Goal: Transaction & Acquisition: Purchase product/service

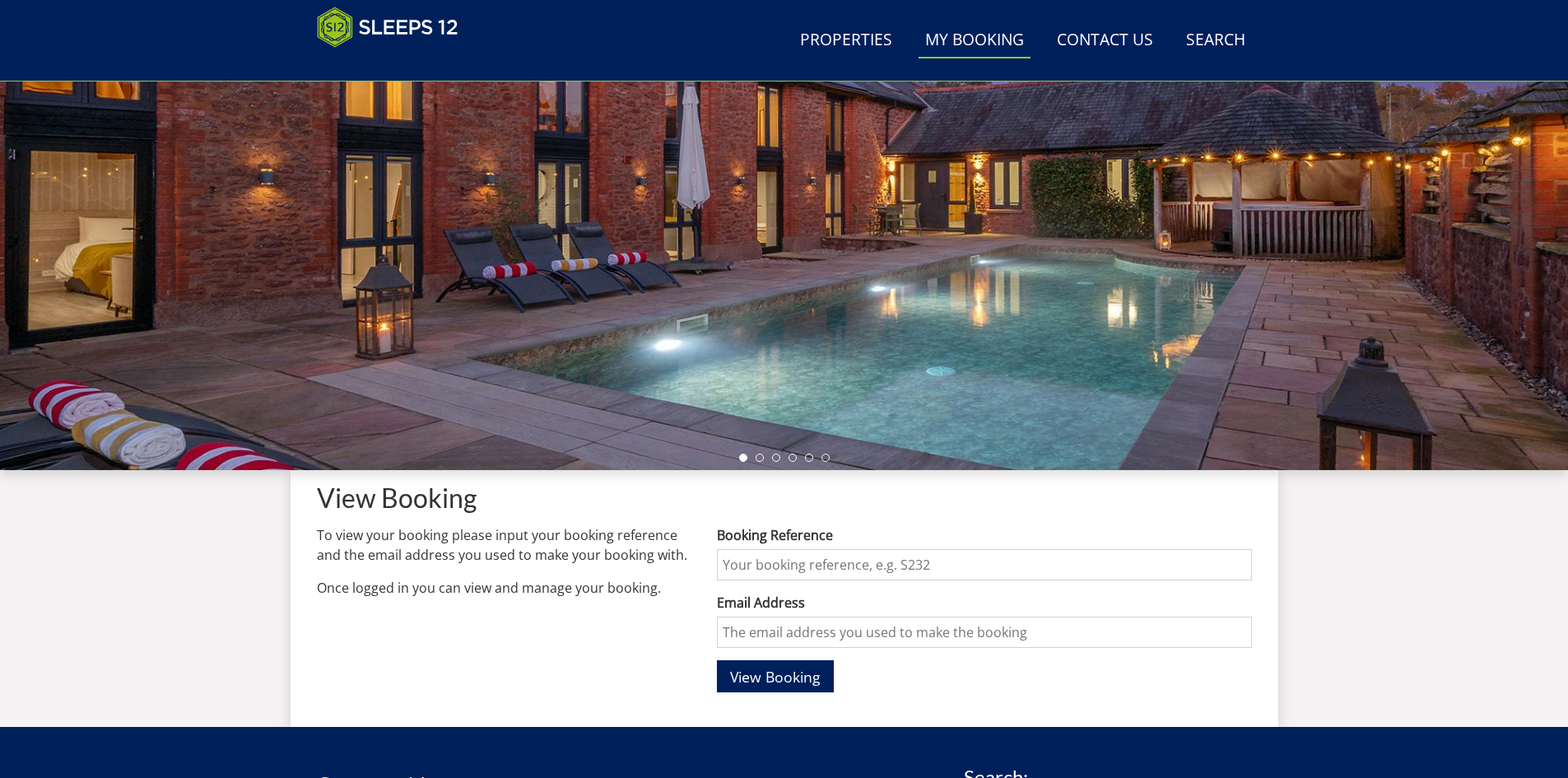
scroll to position [262, 0]
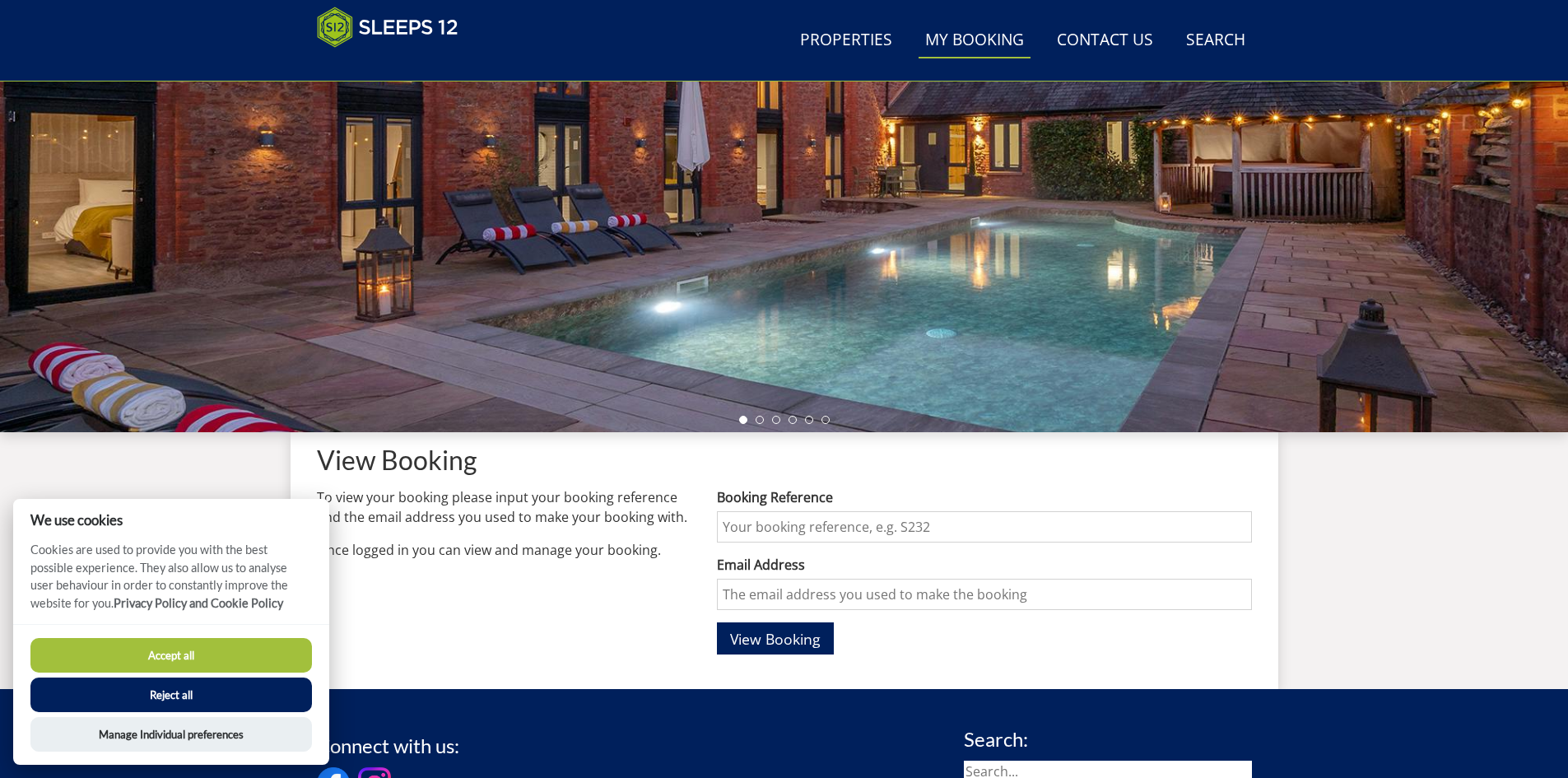
click at [846, 532] on input "Booking Reference" at bounding box center [984, 527] width 534 height 32
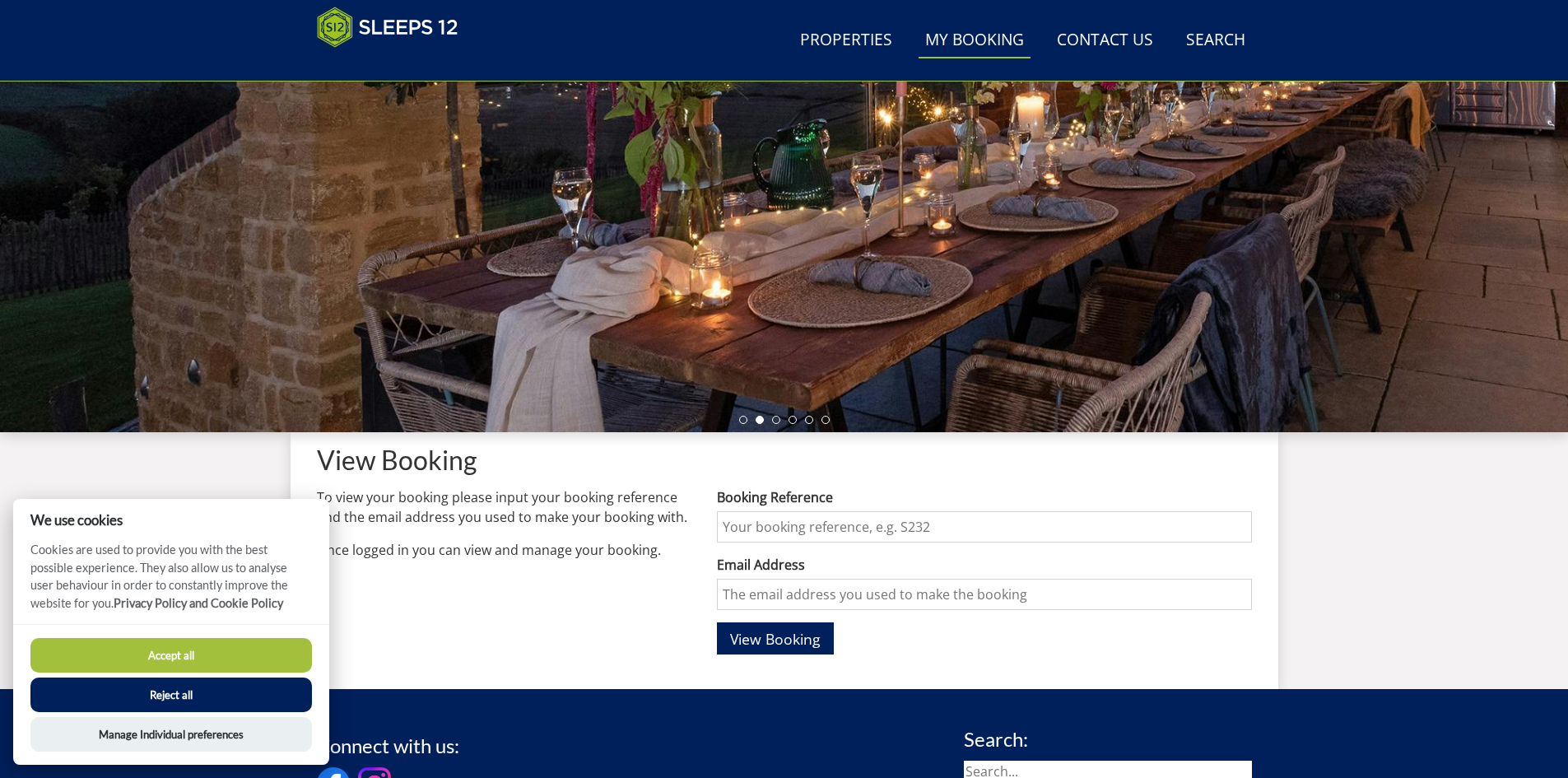
click at [787, 522] on input "Booking Reference" at bounding box center [984, 527] width 534 height 32
paste input "S45431"
type input "S45431"
click at [799, 592] on input "Email Address" at bounding box center [984, 594] width 534 height 32
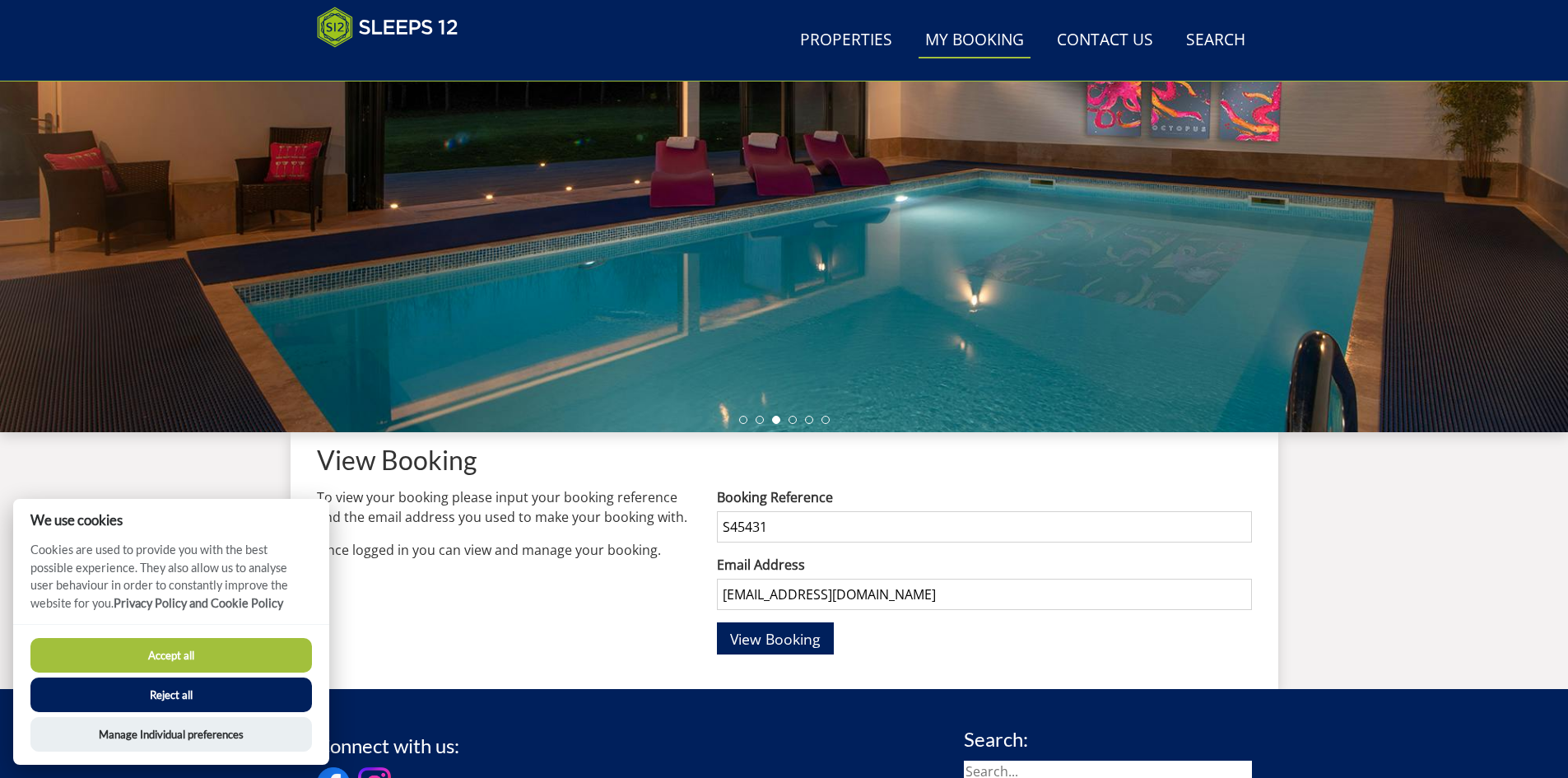
type input "[EMAIL_ADDRESS][DOMAIN_NAME]"
click at [257, 659] on button "Accept all" at bounding box center [171, 655] width 281 height 34
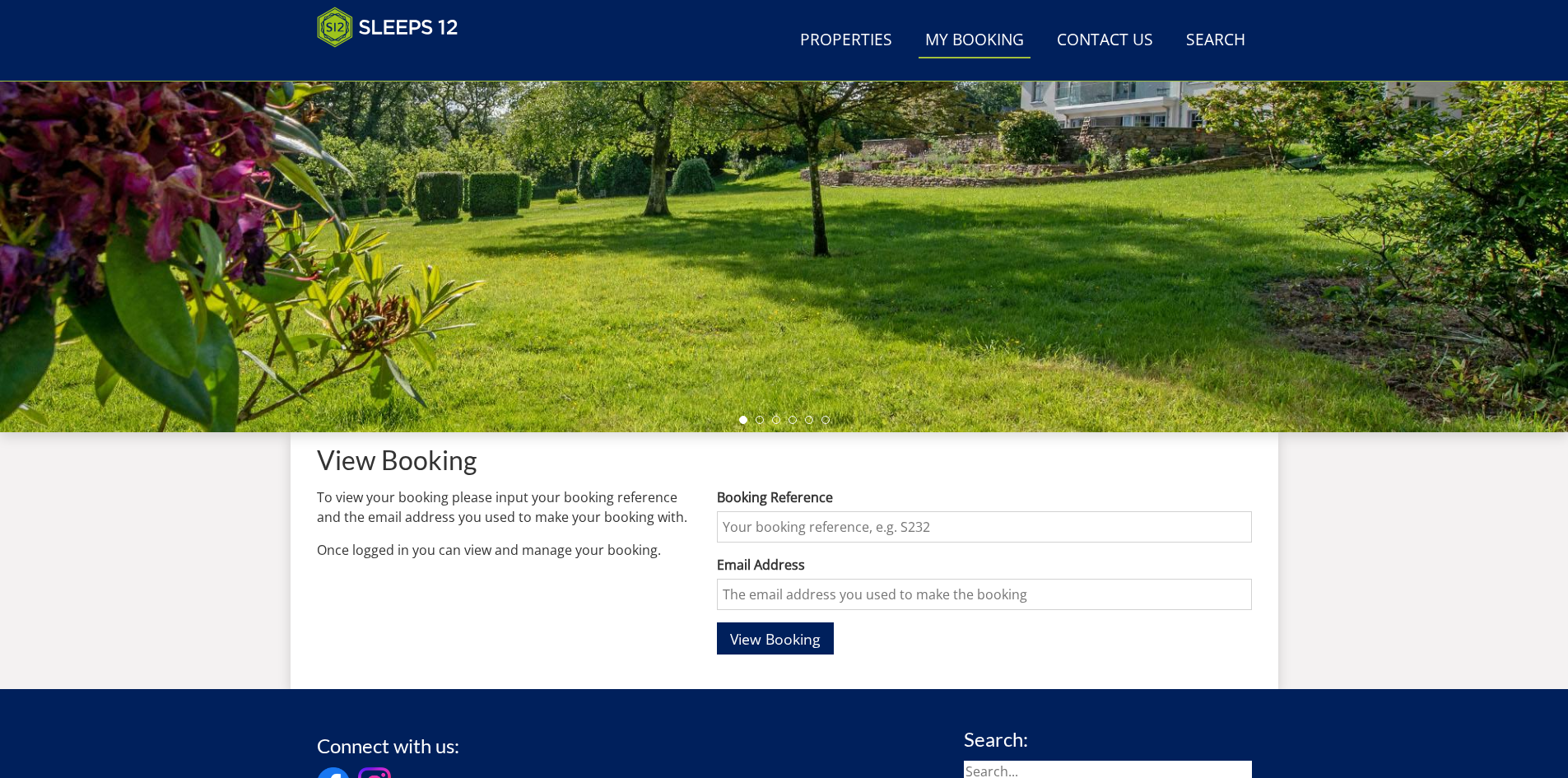
scroll to position [278, 0]
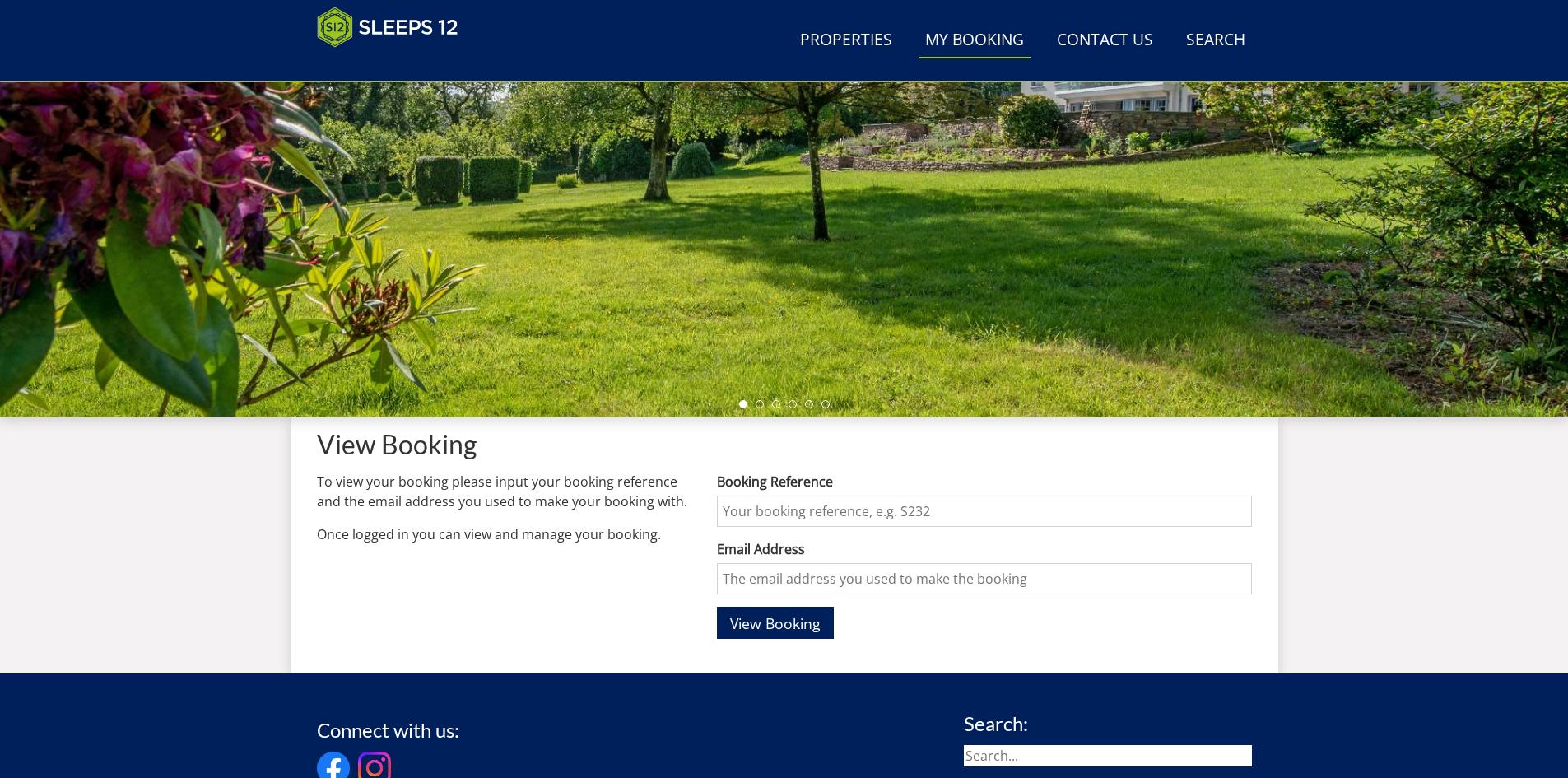
click at [784, 511] on input "Booking Reference" at bounding box center [984, 511] width 534 height 32
paste input "S45431"
type input "S45431"
click at [802, 575] on input "Email Address" at bounding box center [984, 579] width 534 height 32
type input "[EMAIL_ADDRESS][DOMAIN_NAME]"
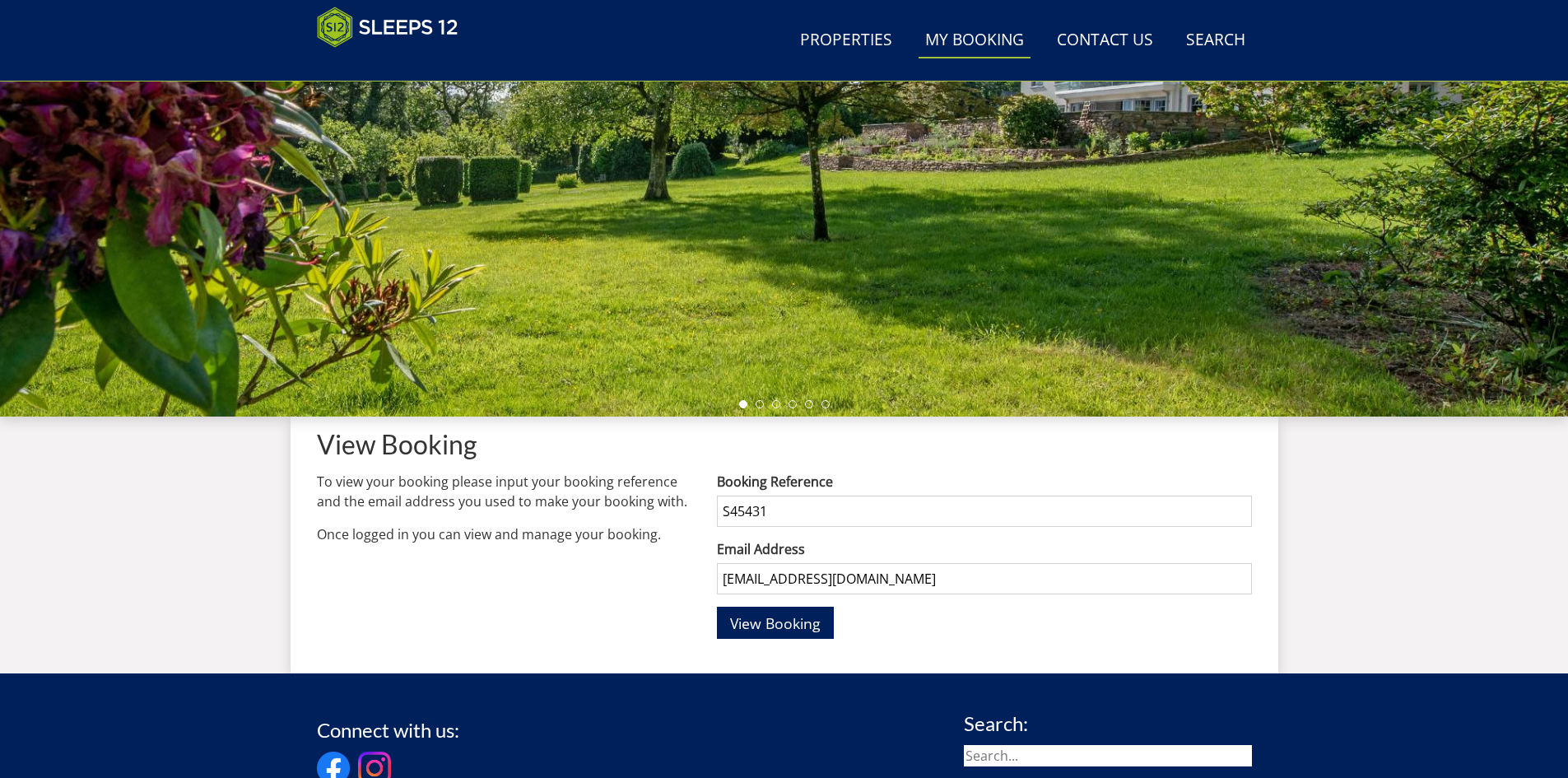
click at [1404, 565] on div "Search Menu Properties My Booking Contact Us [PHONE_NUMBER] Search Check Availa…" at bounding box center [784, 216] width 1568 height 915
click at [781, 626] on span "View Booking" at bounding box center [775, 623] width 91 height 20
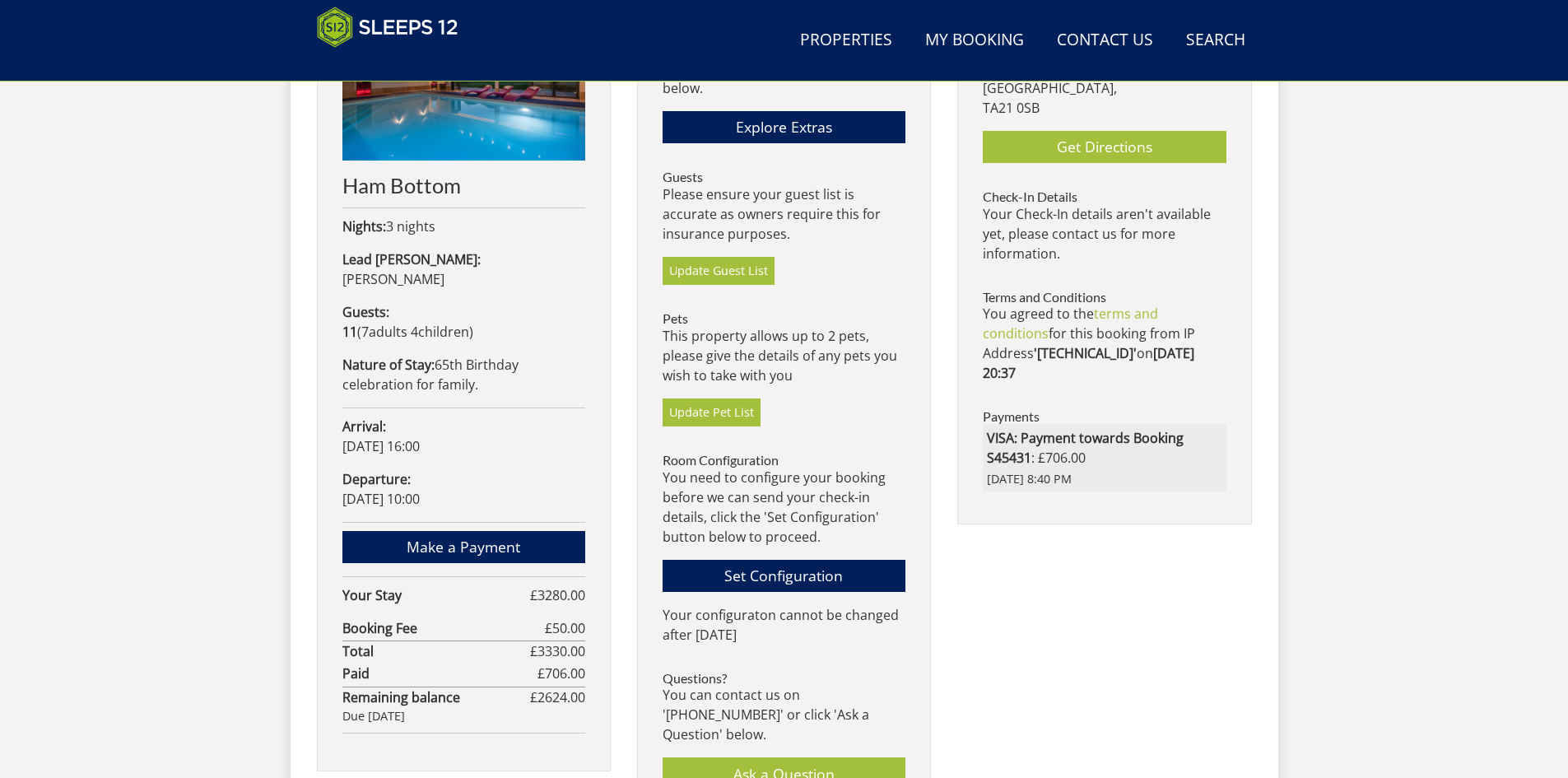
scroll to position [776, 0]
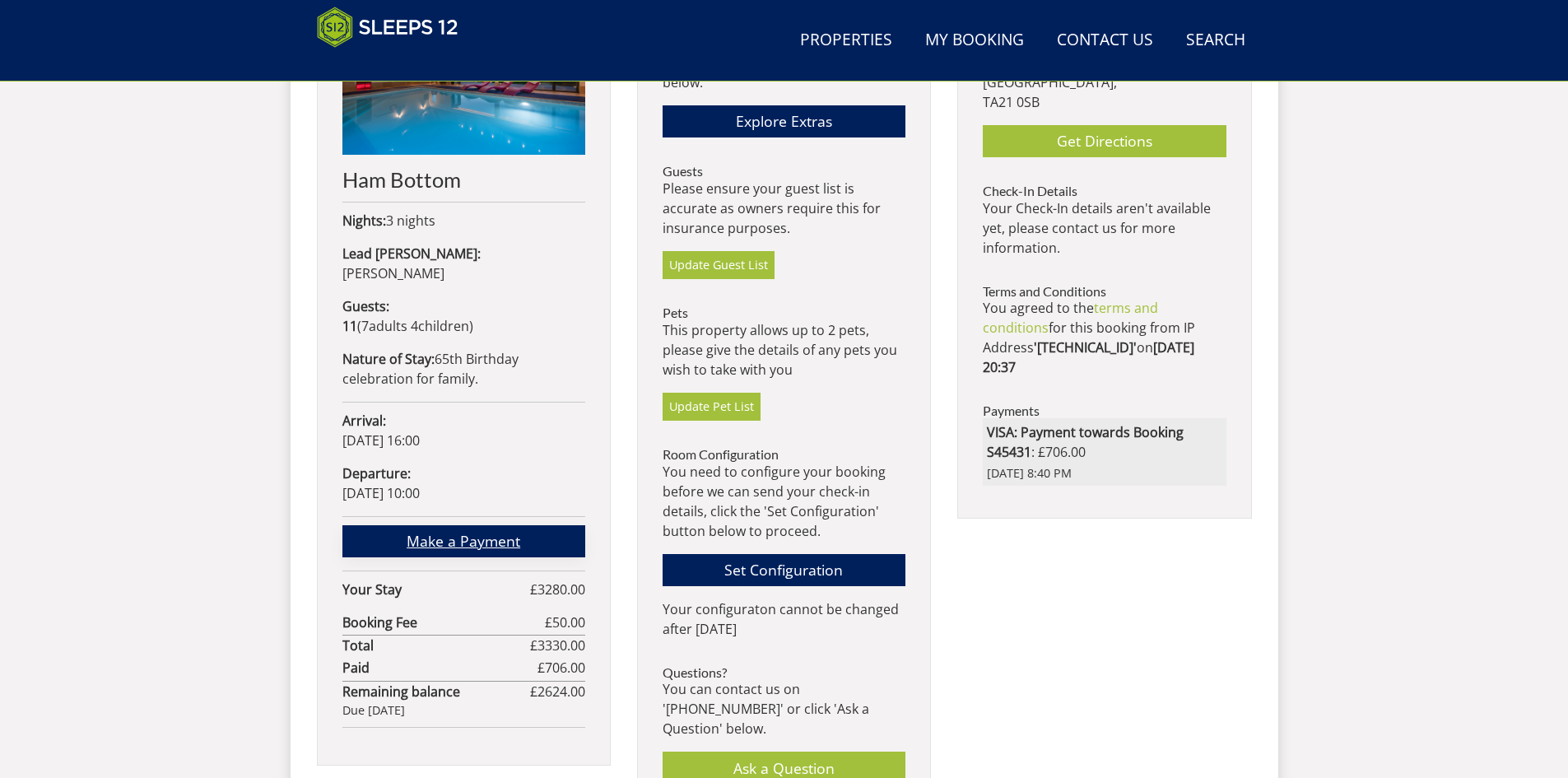
click at [486, 525] on link "Make a Payment" at bounding box center [464, 541] width 243 height 32
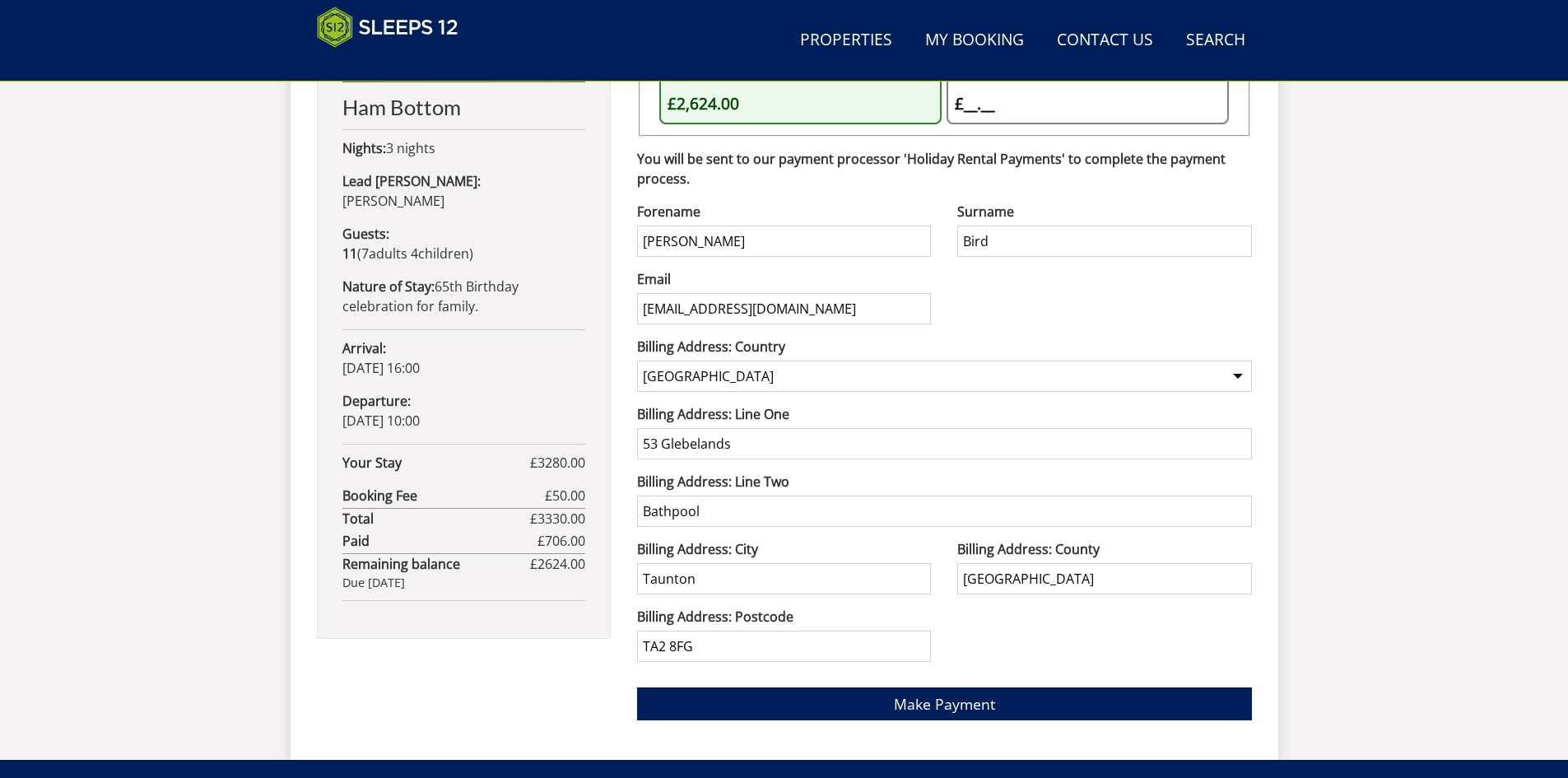
scroll to position [948, 0]
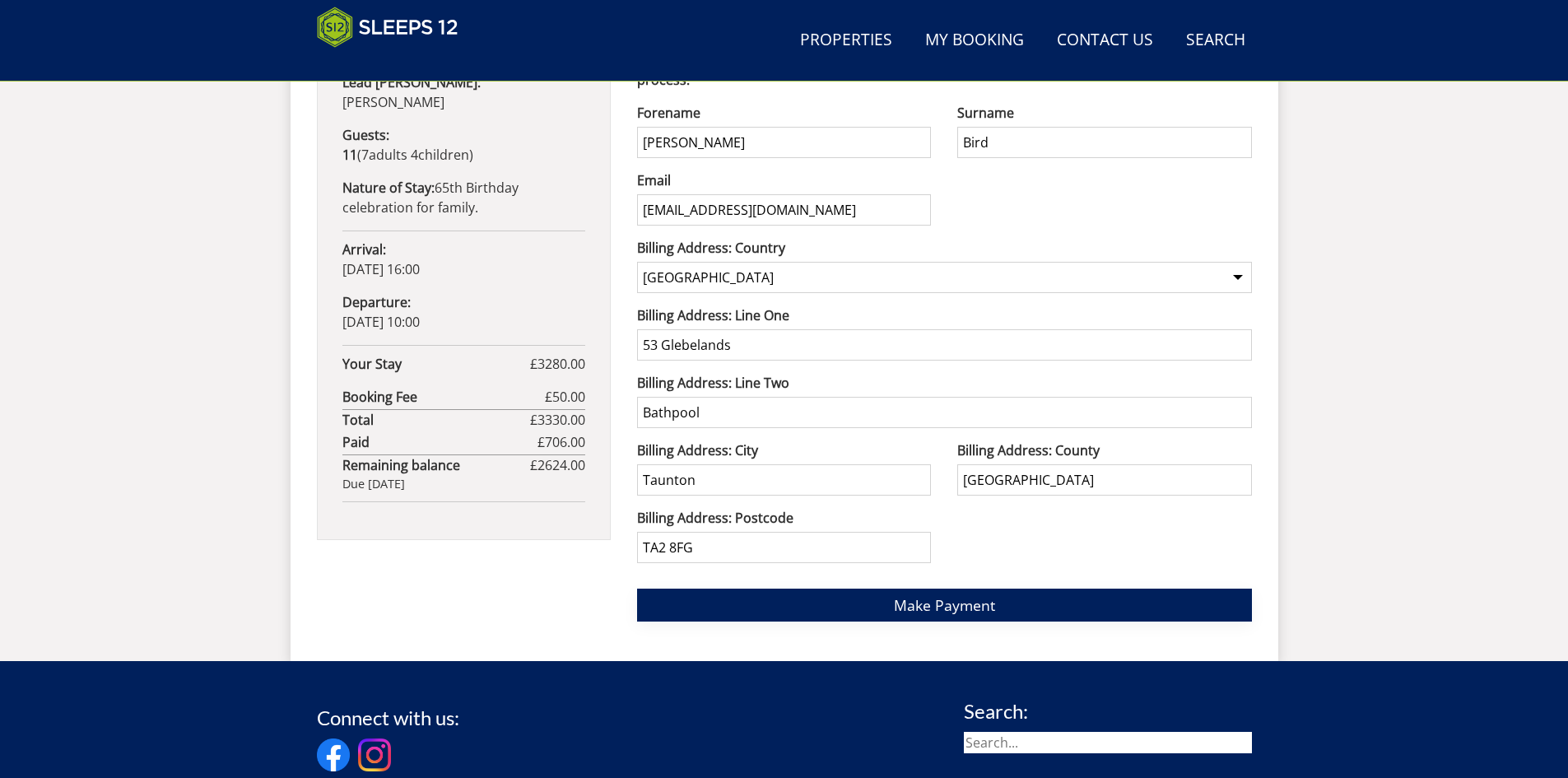
click at [943, 607] on span "Make Payment" at bounding box center [944, 604] width 101 height 20
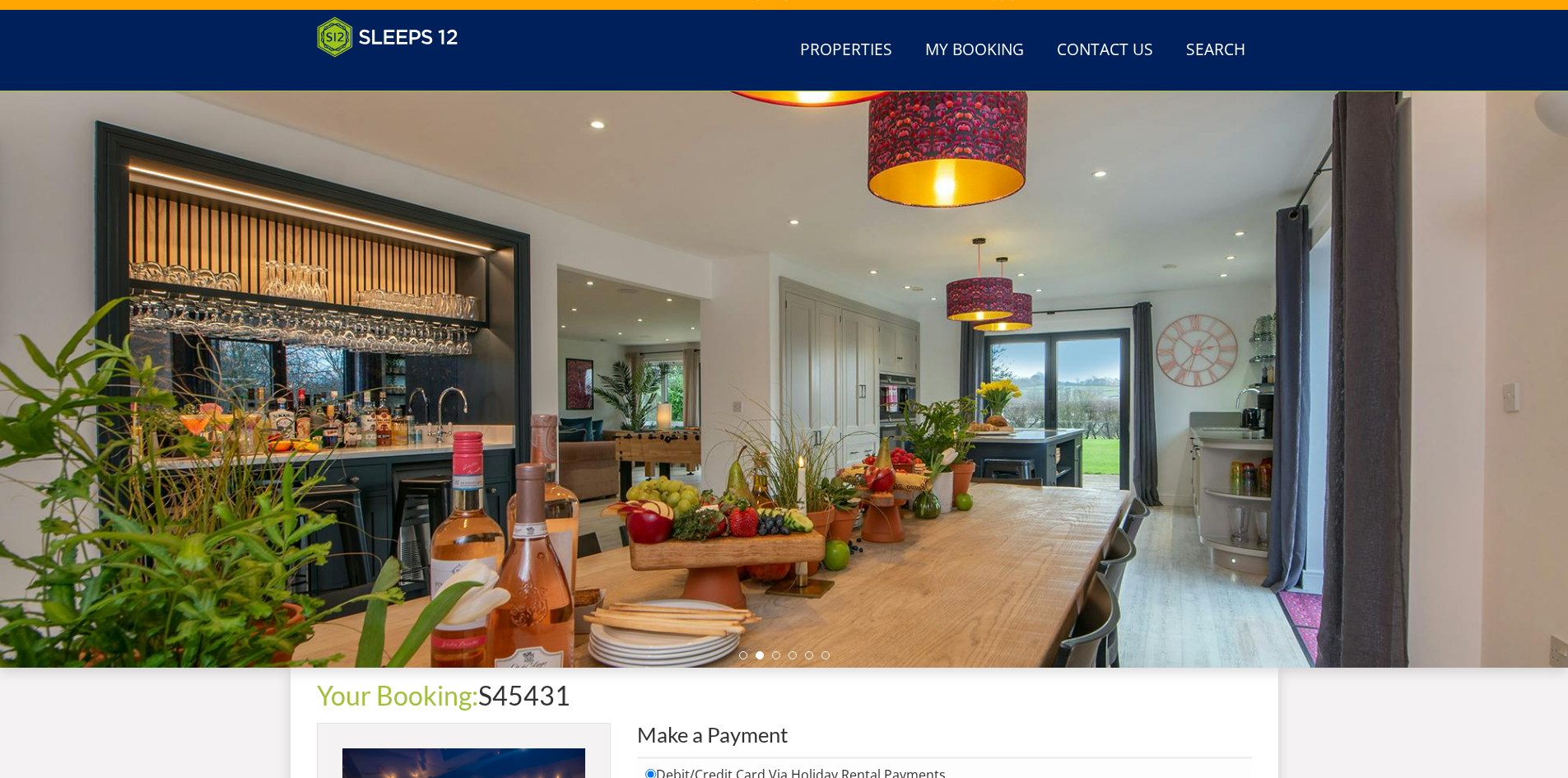
scroll to position [21, 0]
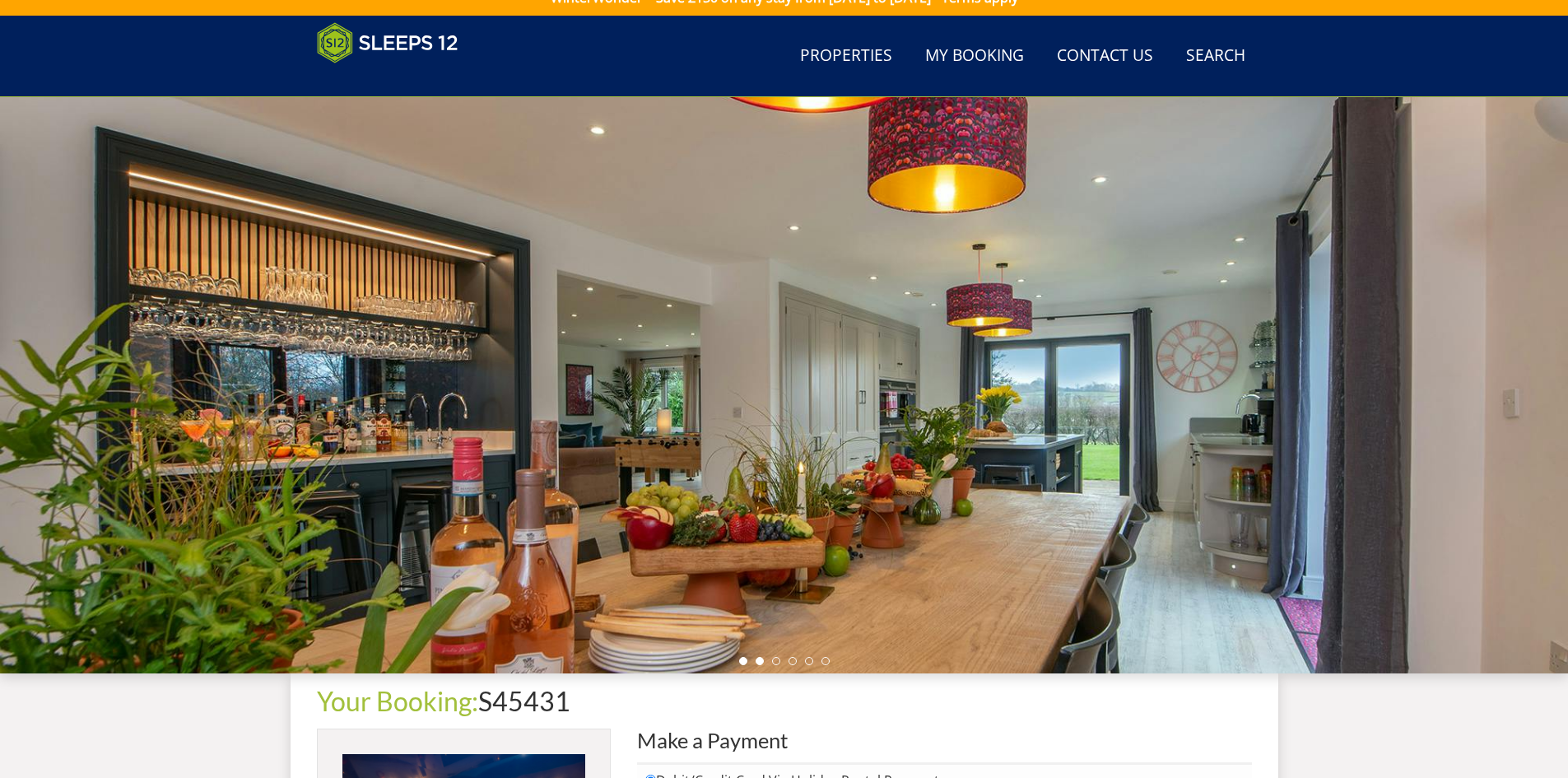
click at [739, 663] on li at bounding box center [743, 662] width 9 height 9
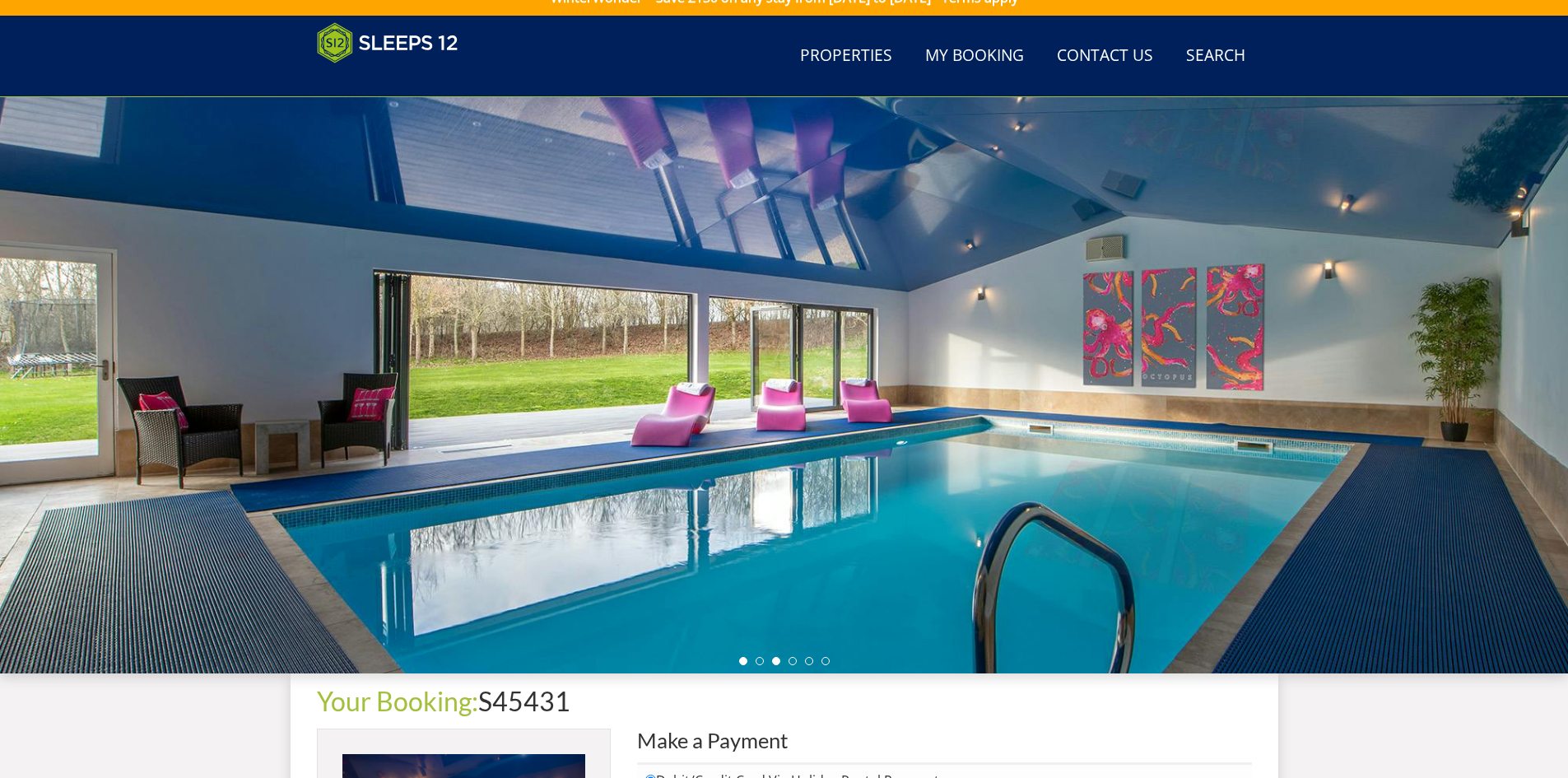
click at [772, 660] on li at bounding box center [776, 662] width 9 height 9
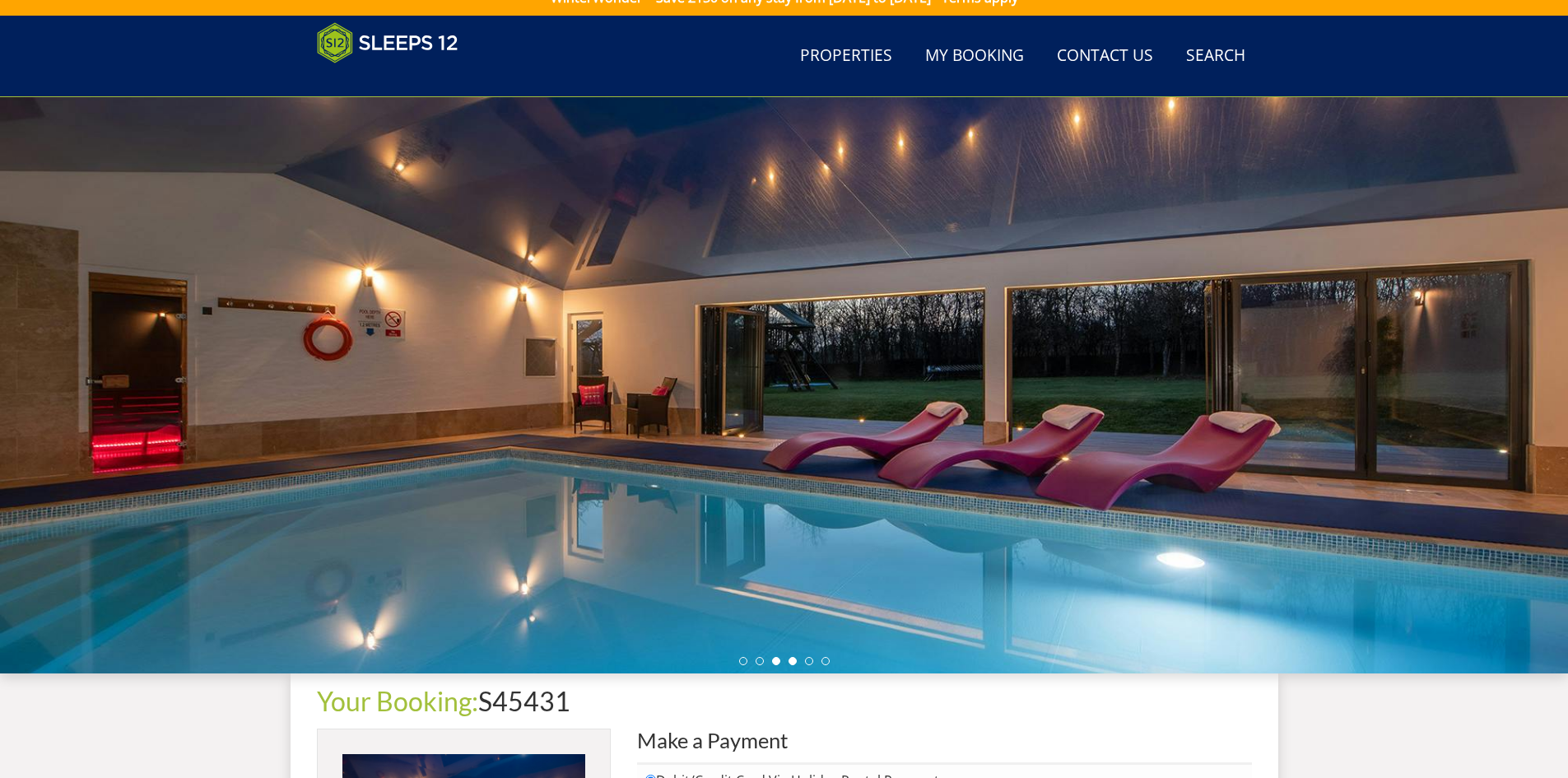
click at [791, 662] on li at bounding box center [793, 662] width 9 height 9
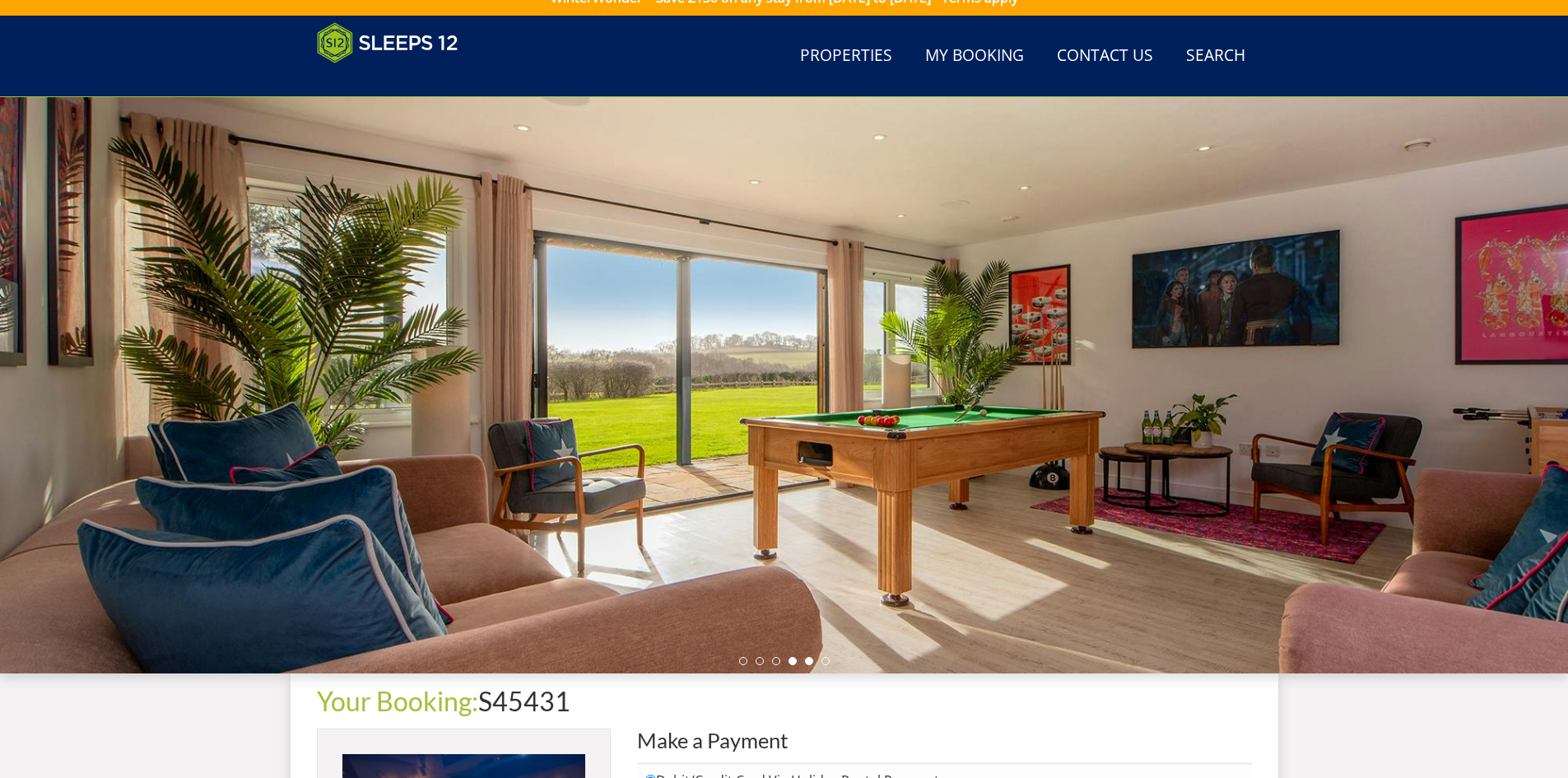
click at [812, 663] on li at bounding box center [809, 662] width 9 height 9
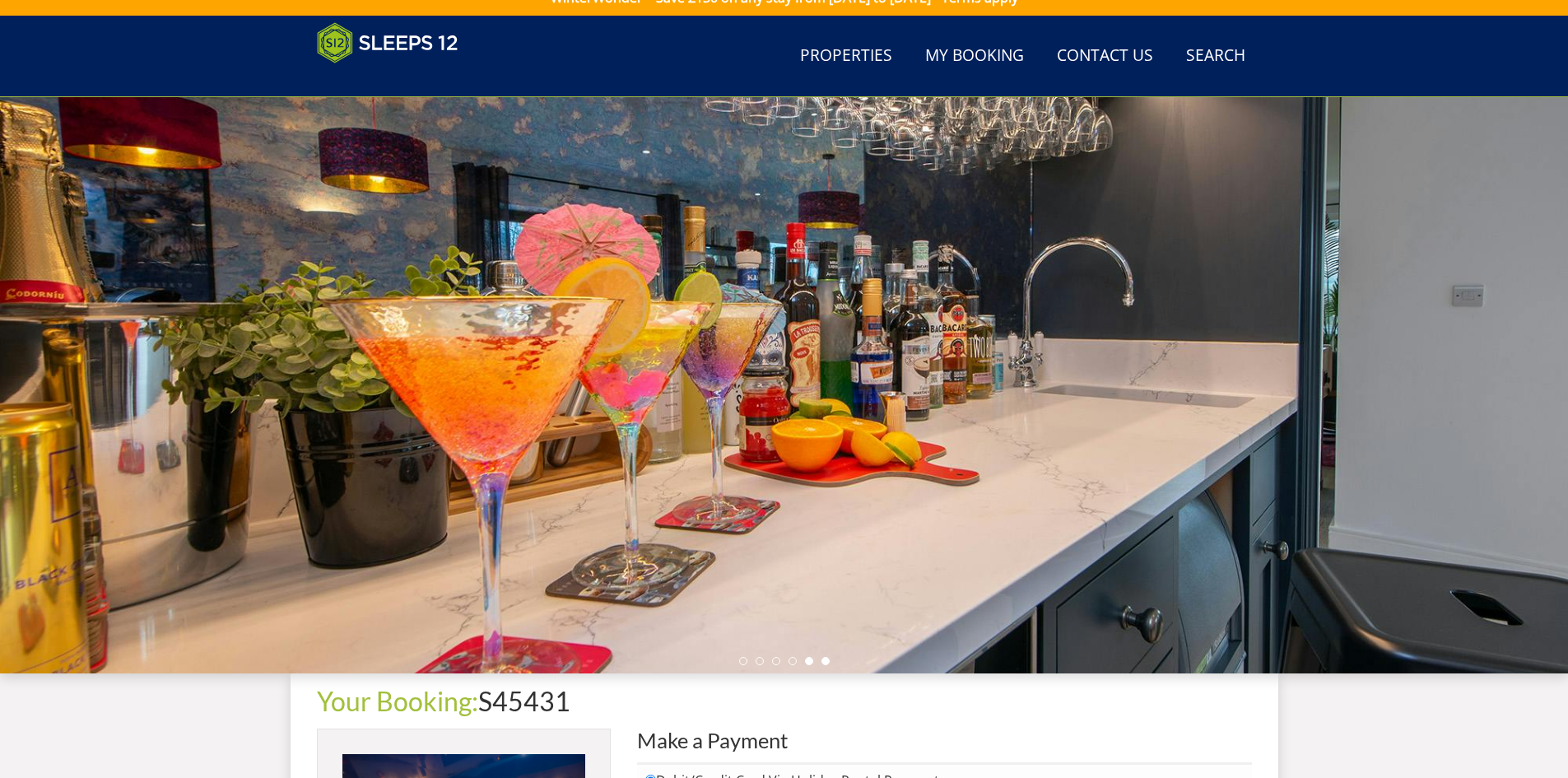
click at [823, 663] on li at bounding box center [825, 662] width 9 height 9
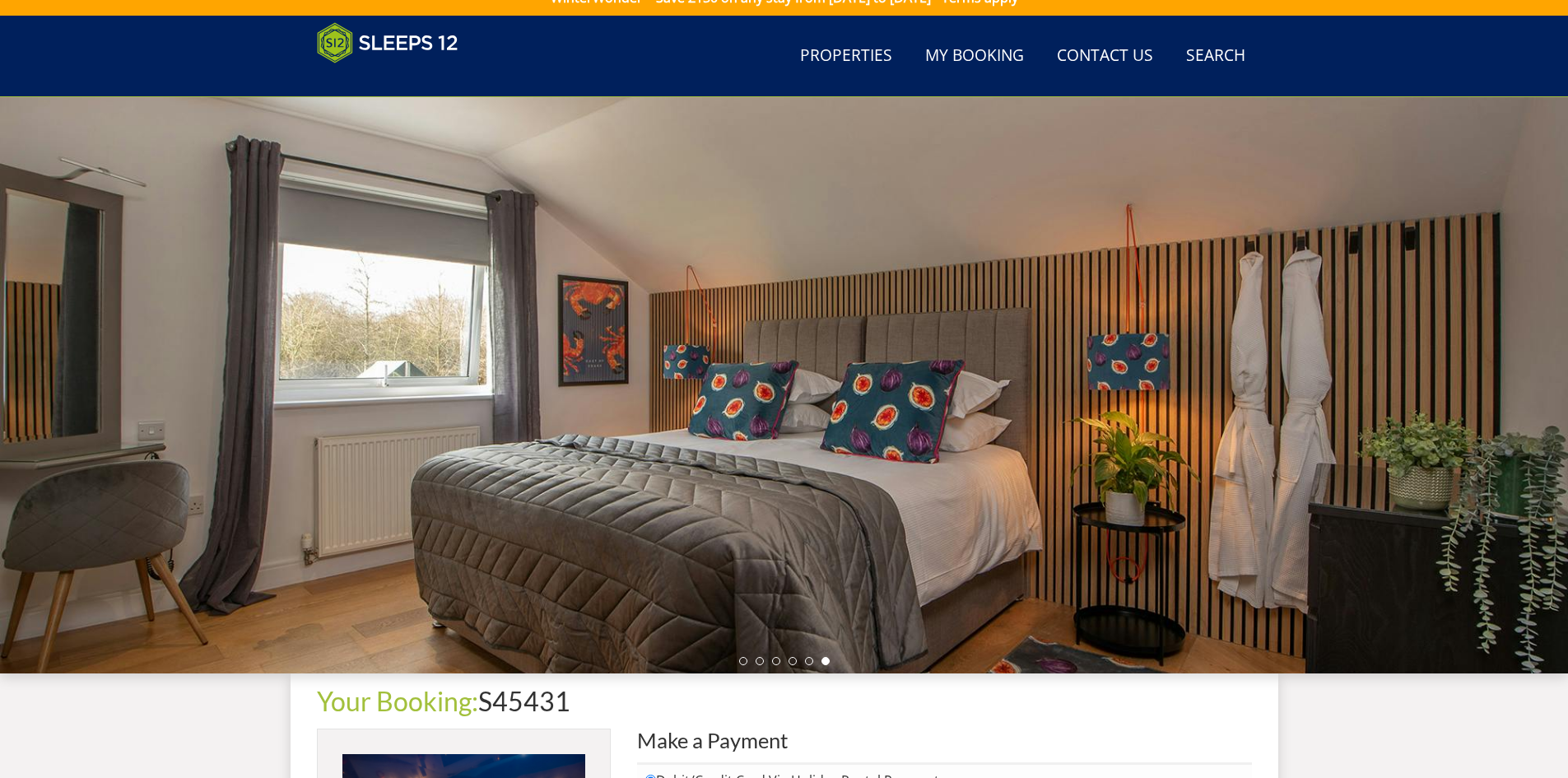
scroll to position [0, 0]
